Goal: Task Accomplishment & Management: Manage account settings

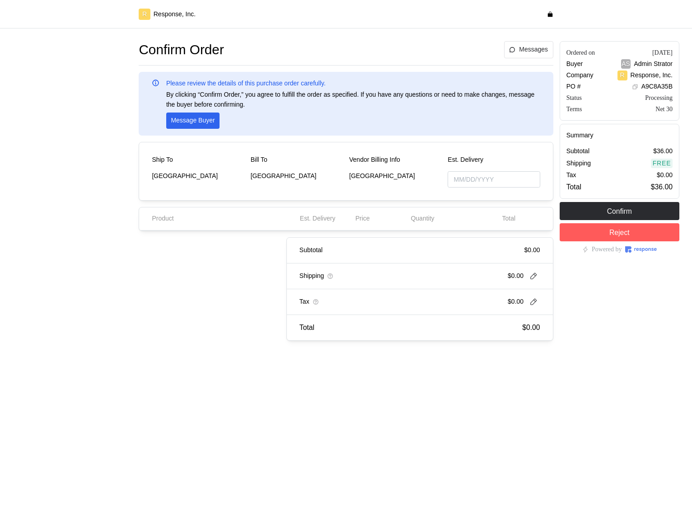
type input "10/03/2025"
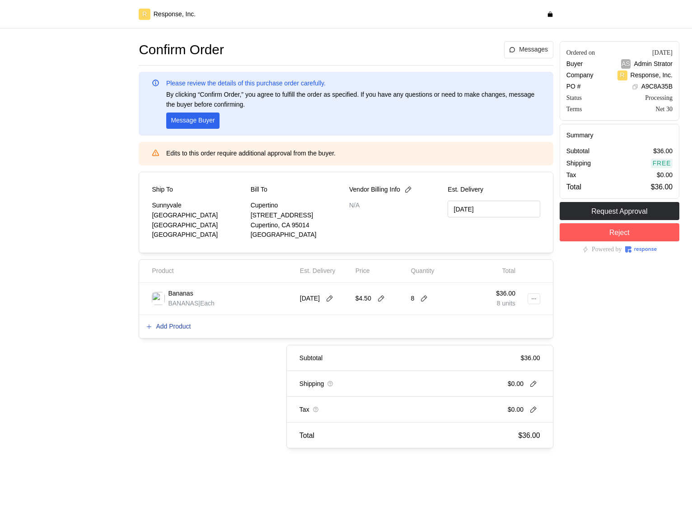
click at [167, 323] on p "Add Product" at bounding box center [173, 327] width 35 height 10
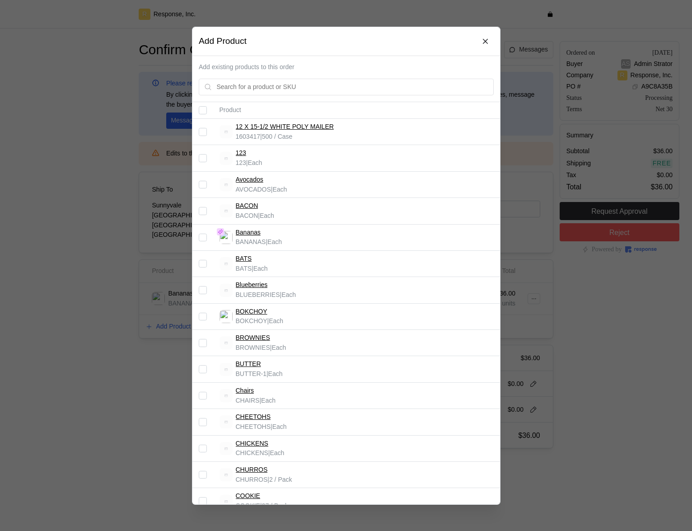
click at [205, 318] on input "Select record 8" at bounding box center [203, 316] width 8 height 8
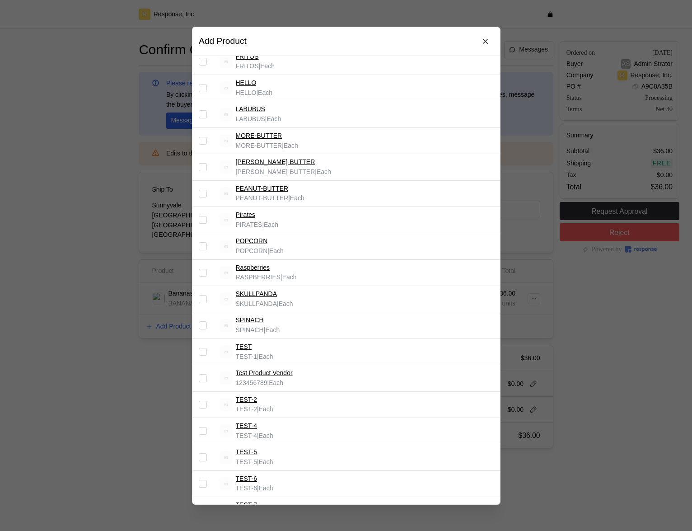
scroll to position [634, 0]
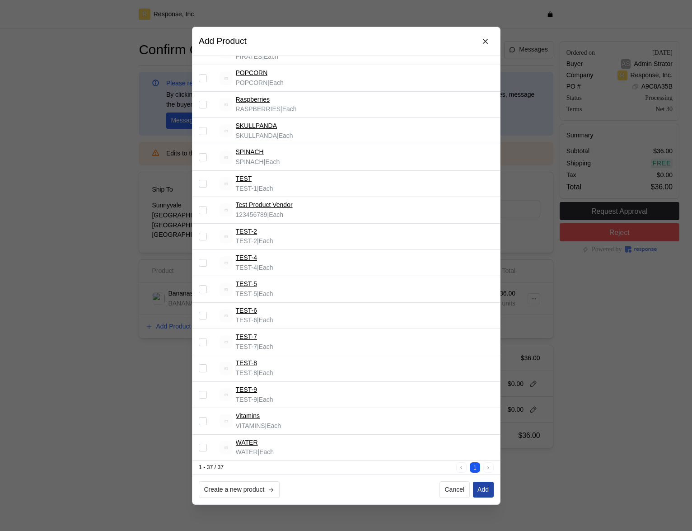
click at [483, 490] on p "Add" at bounding box center [482, 489] width 11 height 10
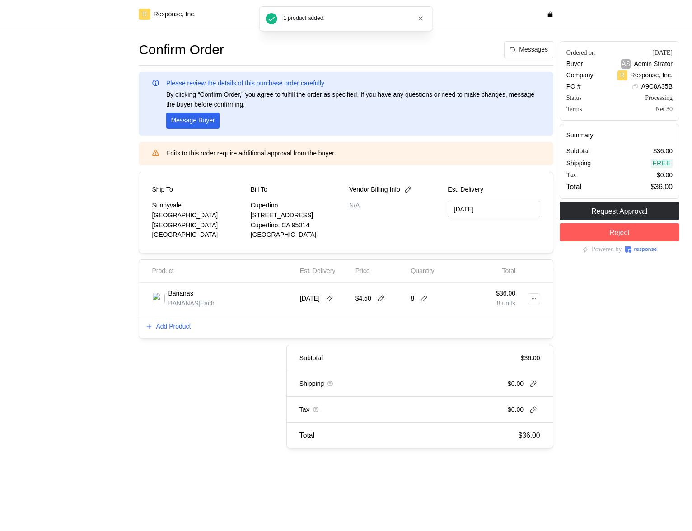
checkbox input "false"
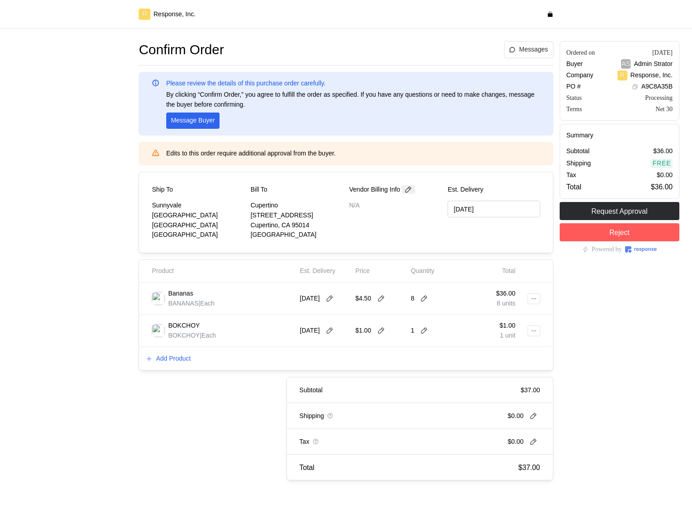
click at [411, 193] on div "Vendor Billing Info" at bounding box center [395, 190] width 92 height 10
click at [411, 190] on icon at bounding box center [408, 190] width 8 height 8
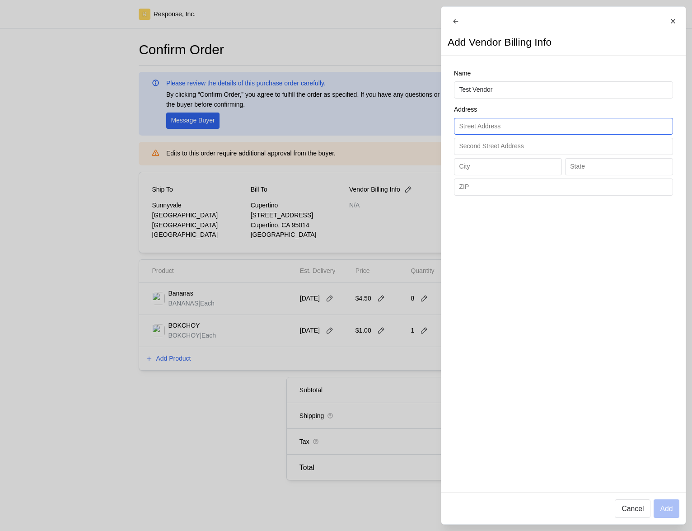
click at [491, 131] on input "text" at bounding box center [563, 126] width 209 height 16
type input "[STREET_ADDRESS][PERSON_NAME]"
type input "Sunnyvale"
type input "CA"
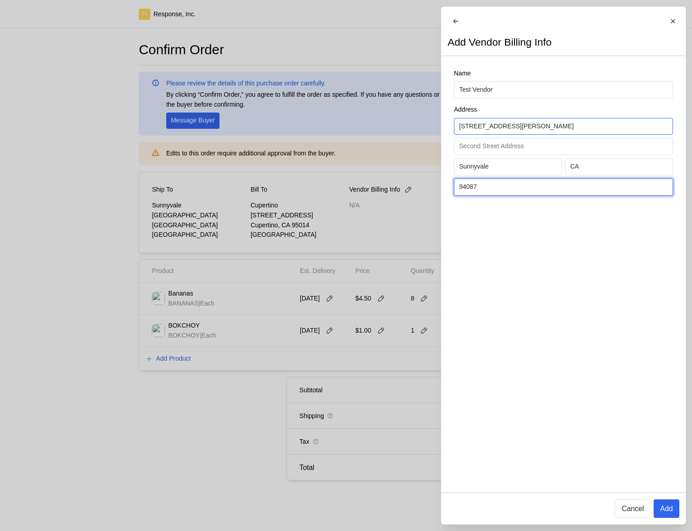
type input "94087"
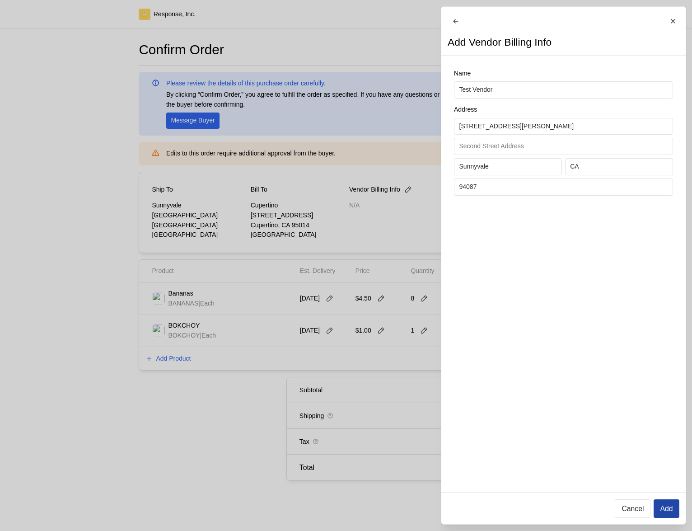
click at [674, 504] on button "Add" at bounding box center [665, 508] width 25 height 19
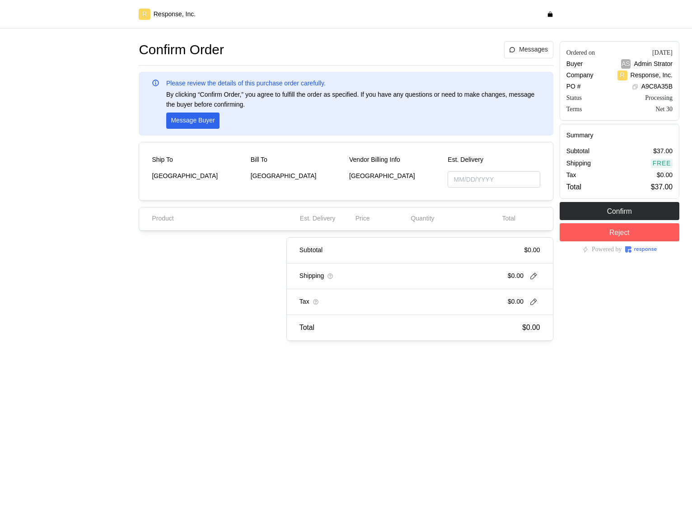
type input "[DATE]"
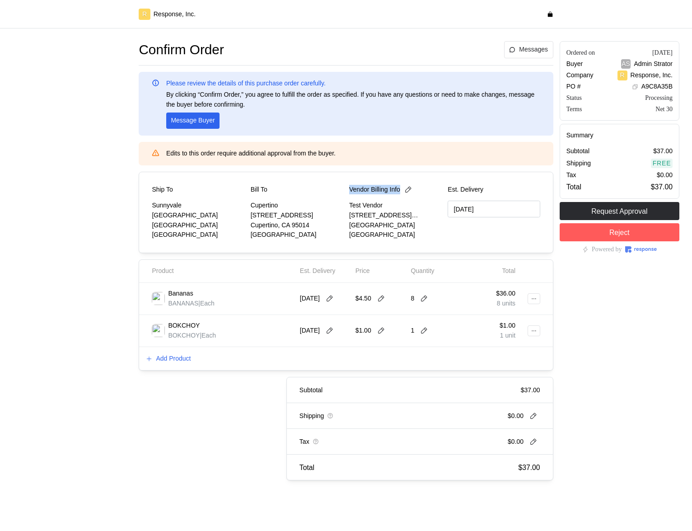
drag, startPoint x: 350, startPoint y: 188, endPoint x: 403, endPoint y: 189, distance: 53.3
click at [403, 189] on div "Vendor Billing Info" at bounding box center [395, 190] width 92 height 10
click at [412, 189] on icon at bounding box center [408, 190] width 8 height 8
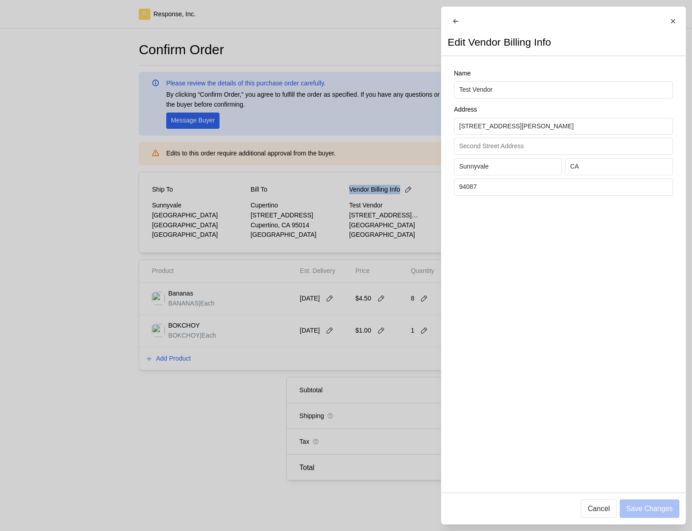
click at [333, 177] on div at bounding box center [346, 265] width 692 height 531
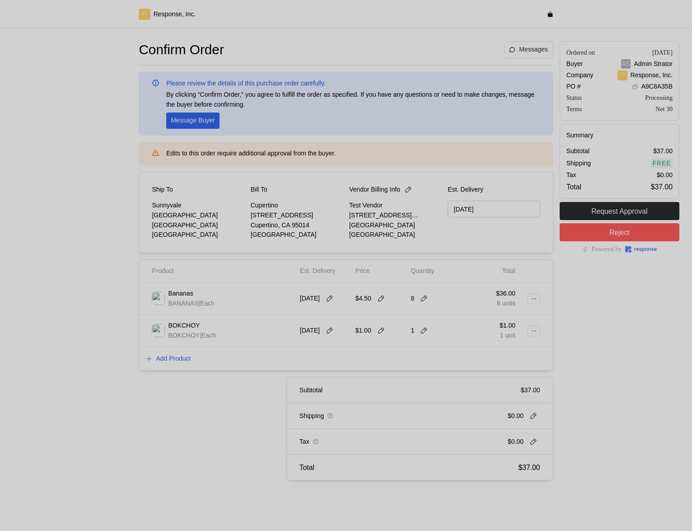
click at [333, 177] on div at bounding box center [346, 265] width 692 height 531
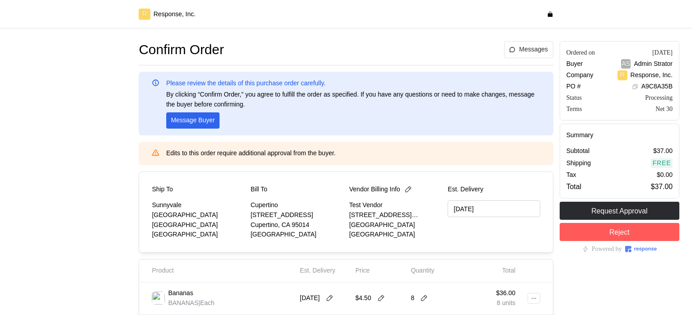
click at [159, 196] on div "Ship To Sunnyvale 1001 Test Avenue Sunnyvale, CA 94087 United States" at bounding box center [198, 212] width 92 height 55
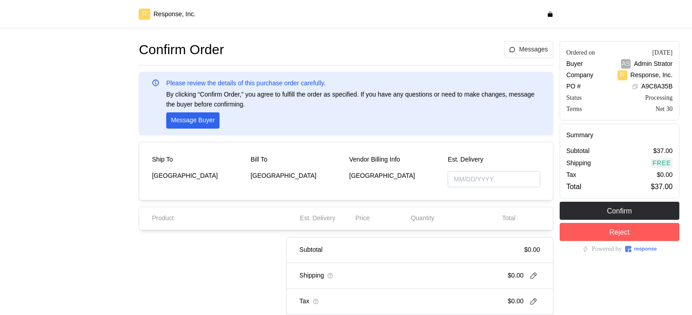
type input "[DATE]"
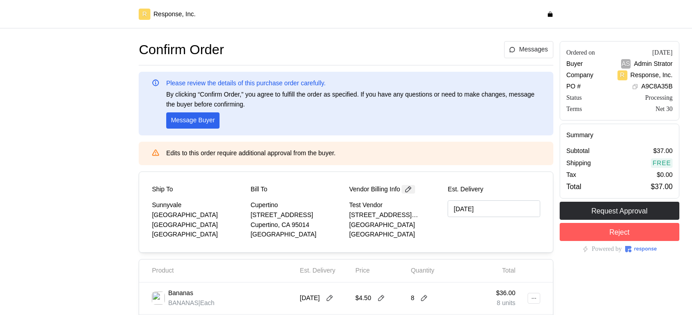
click at [412, 189] on icon at bounding box center [408, 190] width 8 height 8
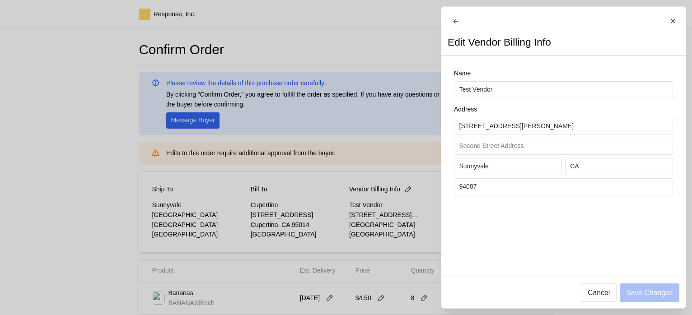
click at [134, 232] on div at bounding box center [346, 157] width 692 height 315
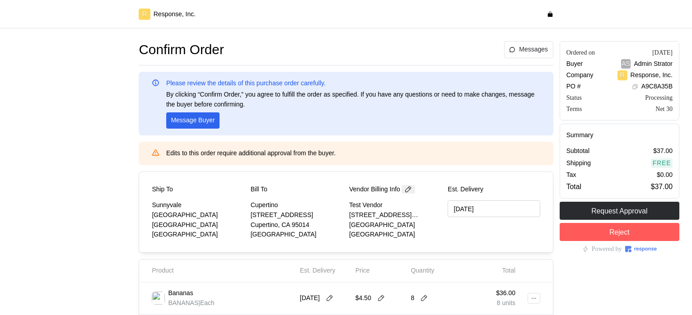
click at [412, 190] on icon at bounding box center [408, 190] width 8 height 8
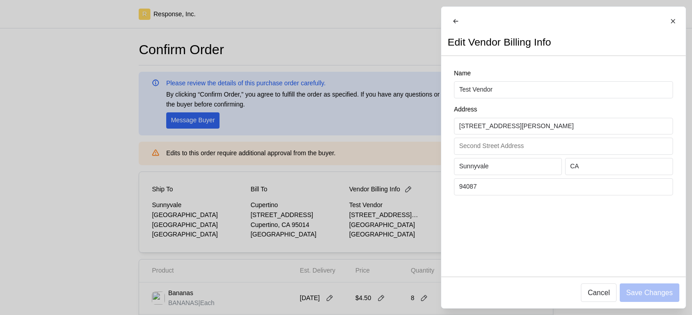
click at [260, 96] on div at bounding box center [346, 157] width 692 height 315
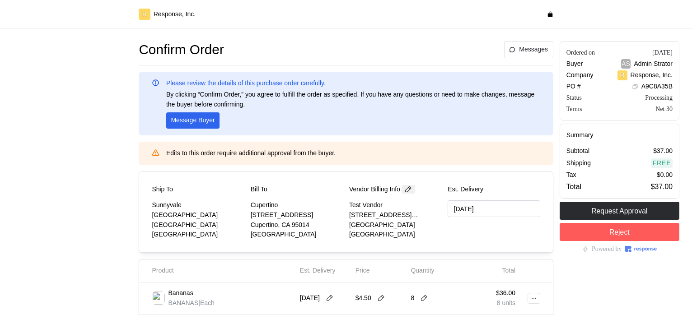
click at [410, 191] on icon at bounding box center [408, 190] width 8 height 8
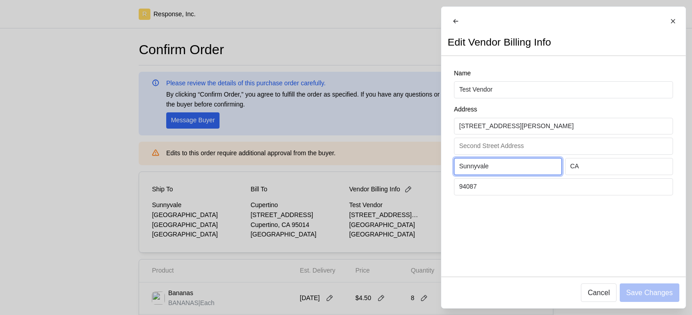
click at [510, 171] on input "Sunnyvale" at bounding box center [508, 167] width 98 height 16
type input "Cupertino"
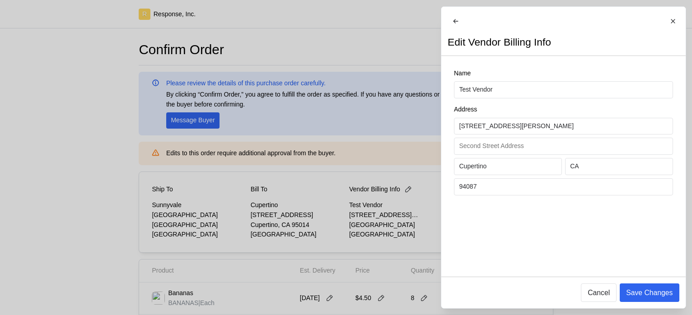
click at [633, 302] on div "Save Changes Cancel" at bounding box center [563, 293] width 244 height 32
click at [634, 294] on p "Save Changes" at bounding box center [649, 292] width 47 height 11
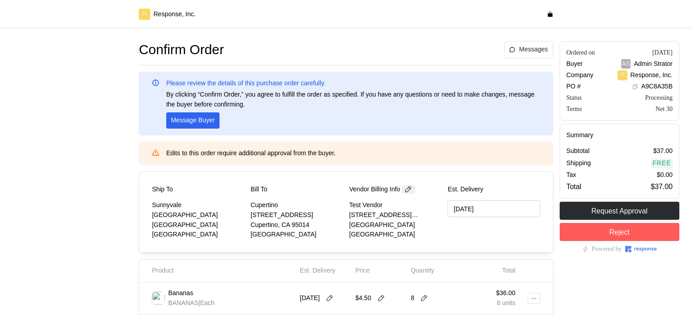
click at [412, 190] on icon at bounding box center [408, 190] width 8 height 8
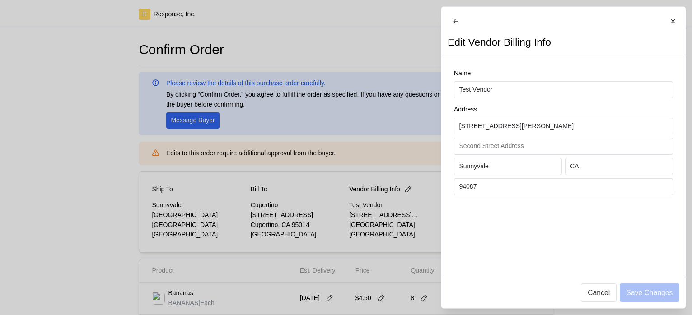
click at [351, 223] on div at bounding box center [346, 157] width 692 height 315
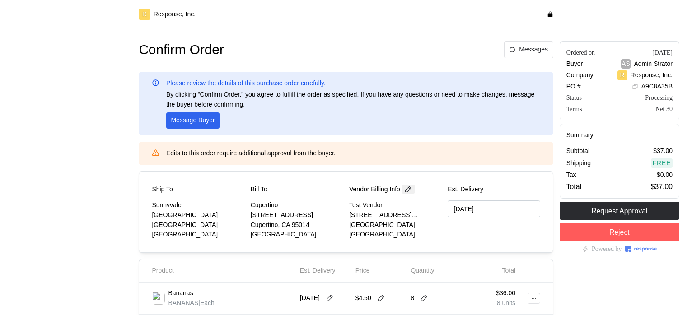
click at [412, 191] on icon at bounding box center [408, 190] width 8 height 8
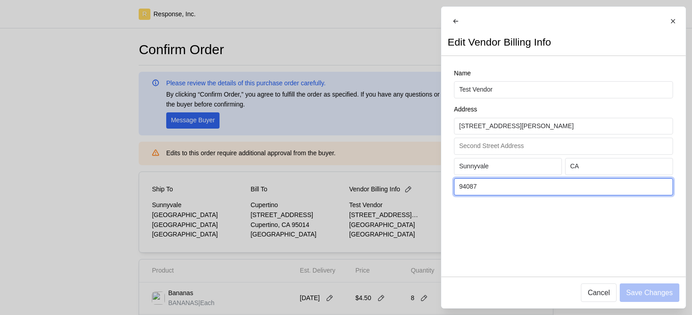
click at [489, 191] on input "94087" at bounding box center [563, 187] width 209 height 16
type input "94086"
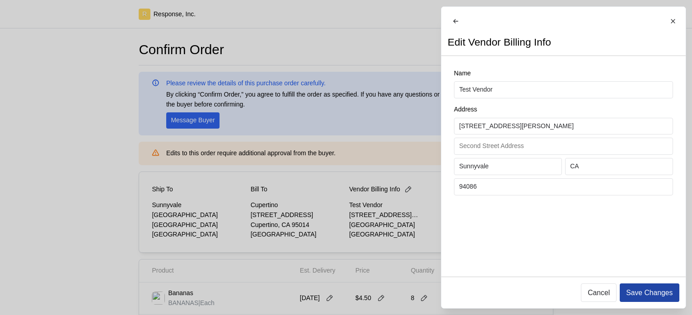
click at [643, 290] on p "Save Changes" at bounding box center [649, 292] width 47 height 11
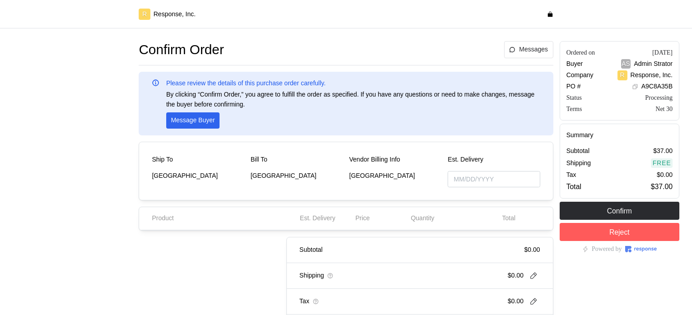
type input "[DATE]"
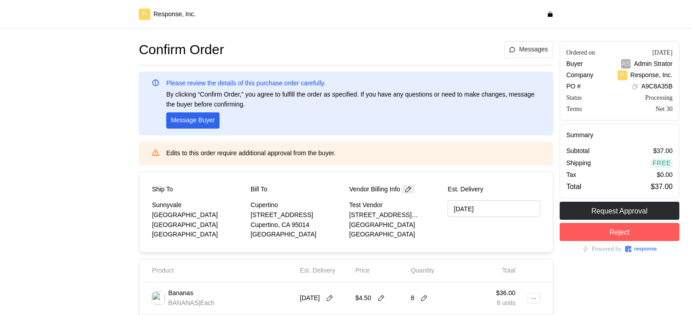
click at [412, 189] on icon at bounding box center [408, 190] width 8 height 8
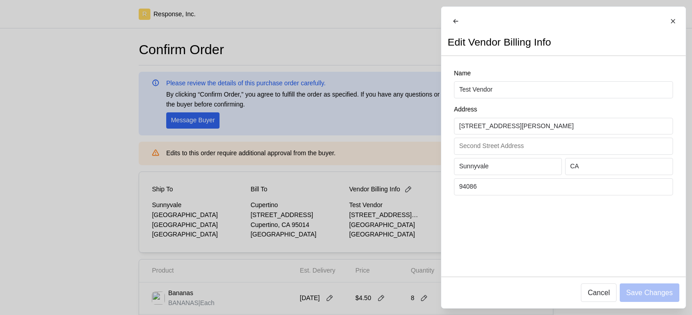
click at [393, 214] on div at bounding box center [346, 157] width 692 height 315
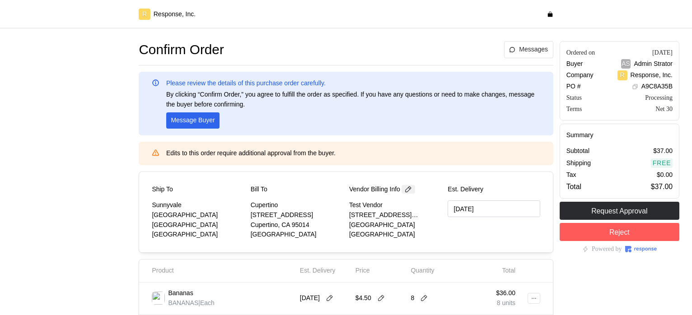
click at [411, 193] on icon at bounding box center [408, 190] width 8 height 8
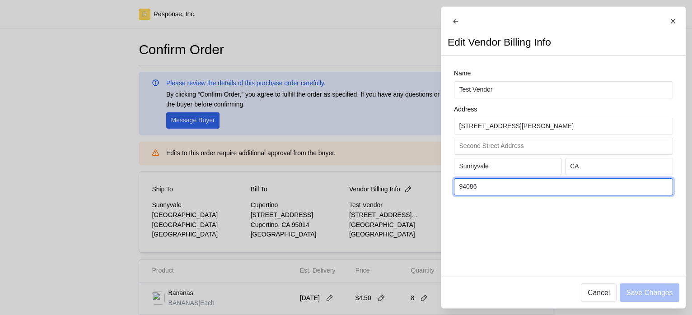
click at [495, 195] on input "94086" at bounding box center [563, 187] width 209 height 16
type input "94087"
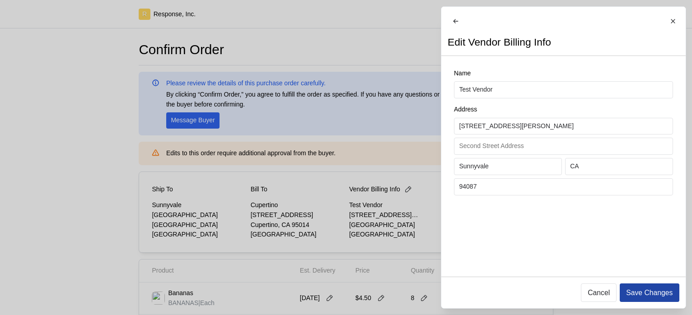
click at [632, 290] on p "Save Changes" at bounding box center [649, 292] width 47 height 11
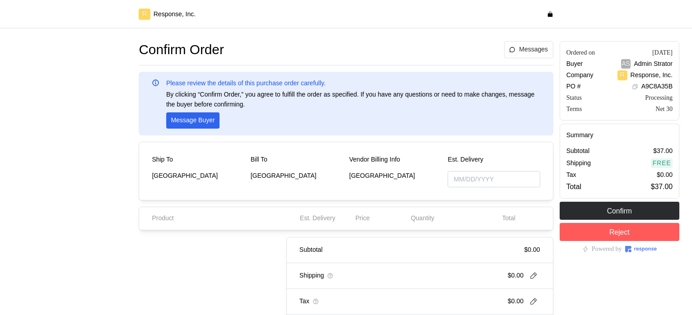
type input "[DATE]"
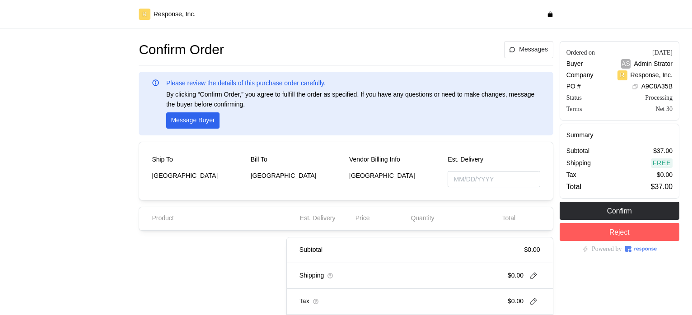
type input "[DATE]"
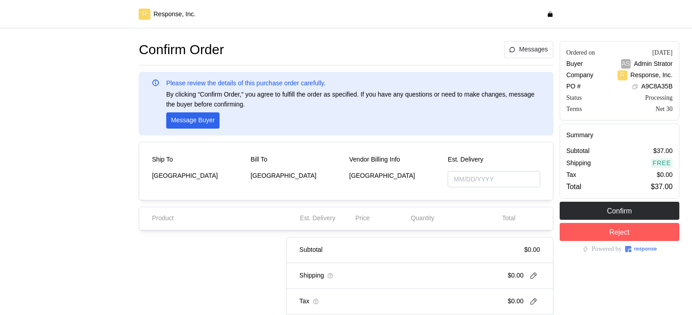
type input "[DATE]"
